Goal: Navigation & Orientation: Find specific page/section

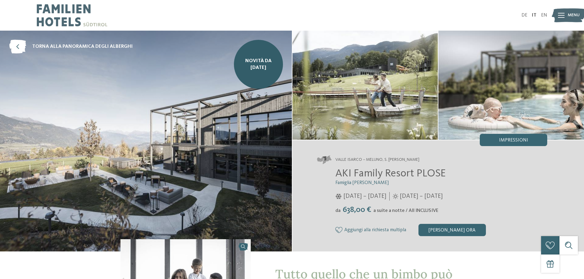
click at [565, 17] on icon at bounding box center [561, 15] width 7 height 5
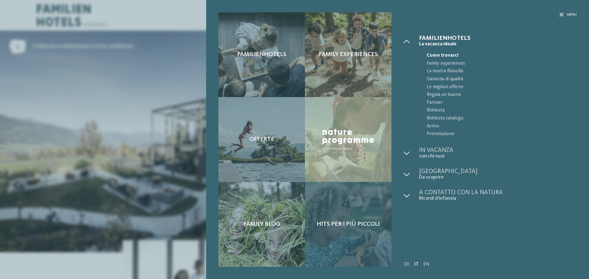
click at [325, 220] on div "Hits per i più piccoli" at bounding box center [348, 224] width 87 height 85
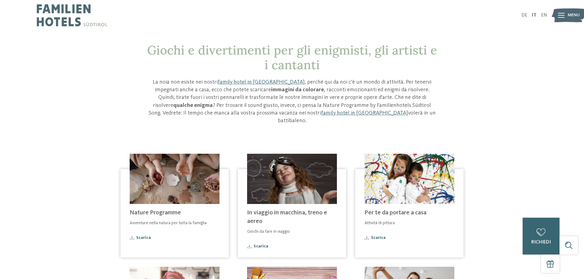
click at [567, 18] on img at bounding box center [569, 15] width 34 height 17
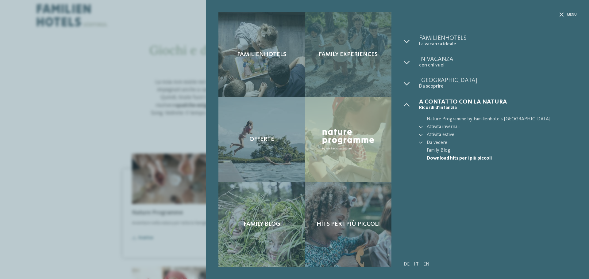
click at [332, 55] on span "Family experiences" at bounding box center [348, 54] width 59 height 7
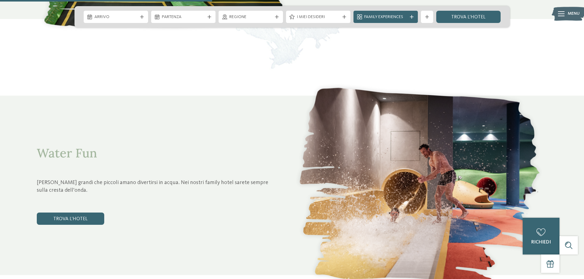
scroll to position [1074, 0]
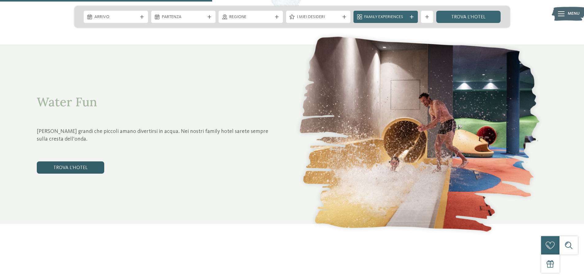
click at [80, 169] on link "trova l’hotel" at bounding box center [70, 168] width 67 height 12
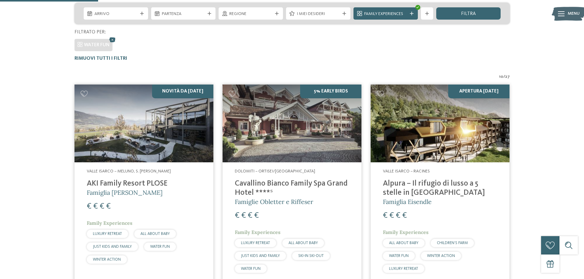
scroll to position [201, 0]
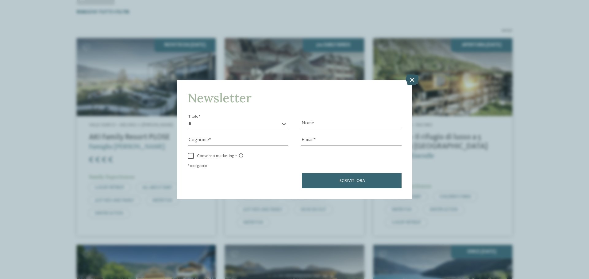
click at [412, 83] on icon at bounding box center [412, 80] width 13 height 11
